Goal: Task Accomplishment & Management: Manage account settings

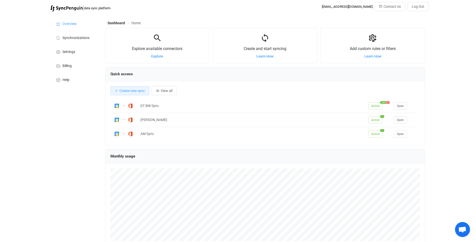
scroll to position [97, 320]
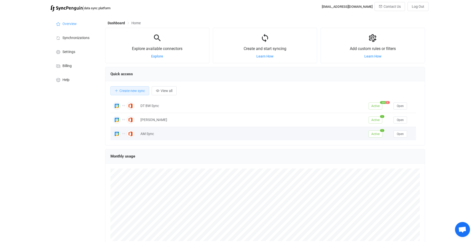
click at [374, 135] on span "Active" at bounding box center [376, 134] width 14 height 7
click at [402, 135] on span "Open" at bounding box center [400, 134] width 7 height 4
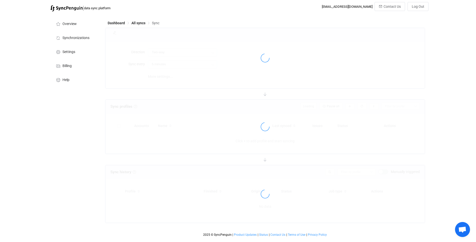
type input "10 minutes"
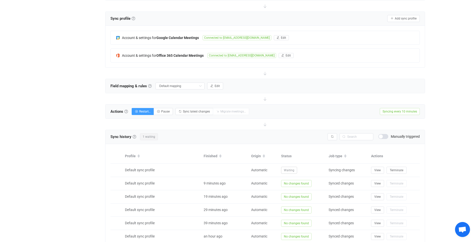
scroll to position [87, 0]
click at [450, 110] on div "| data sync platform [EMAIL_ADDRESS][DOMAIN_NAME] Contact Us Log Out Overview S…" at bounding box center [238, 122] width 476 height 414
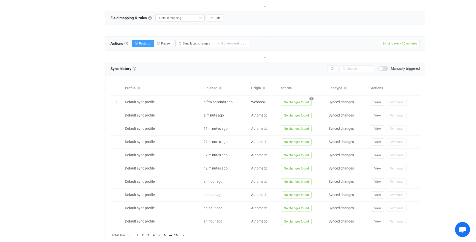
scroll to position [154, 0]
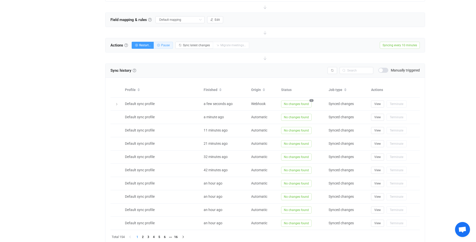
click at [165, 44] on span "Pause" at bounding box center [165, 46] width 9 height 4
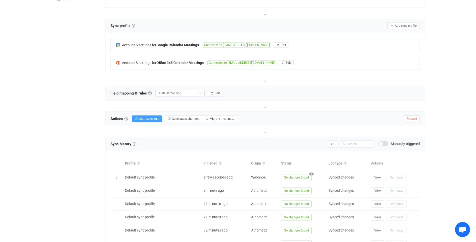
scroll to position [0, 0]
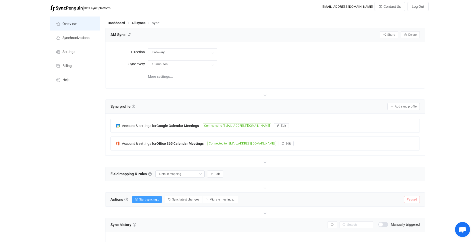
drag, startPoint x: 65, startPoint y: 26, endPoint x: 70, endPoint y: 27, distance: 4.3
click at [65, 26] on li "Overview" at bounding box center [75, 24] width 50 height 14
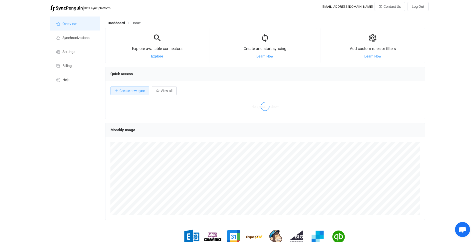
scroll to position [97, 320]
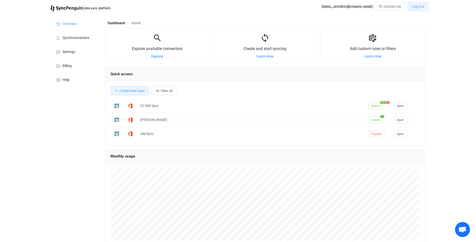
click at [419, 5] on span "Log Out" at bounding box center [418, 7] width 13 height 4
